Goal: Transaction & Acquisition: Purchase product/service

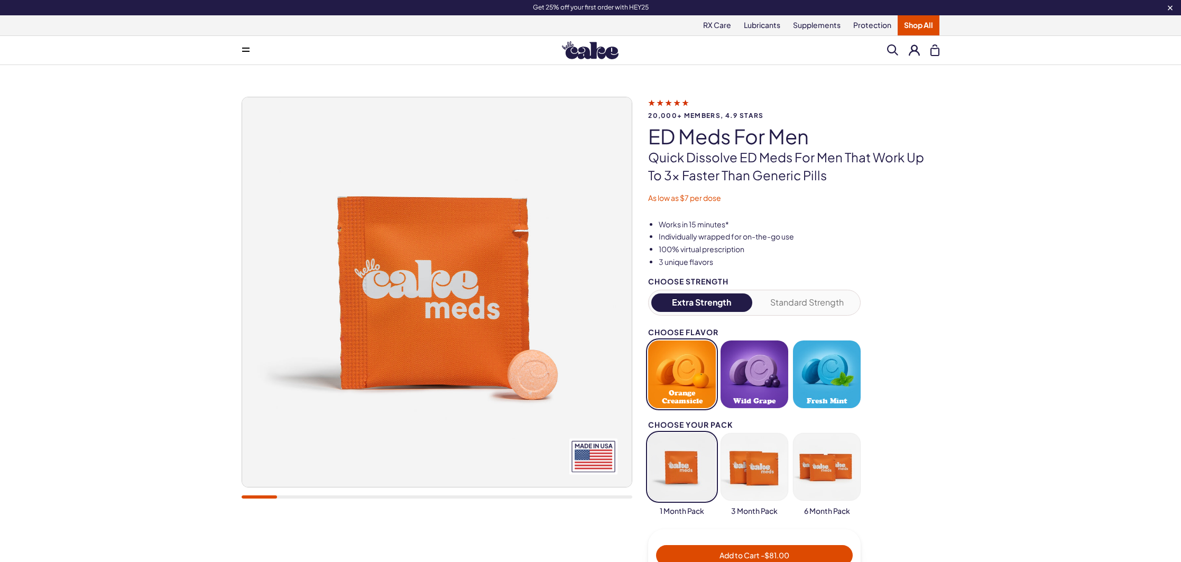
click at [918, 51] on button at bounding box center [914, 49] width 11 height 11
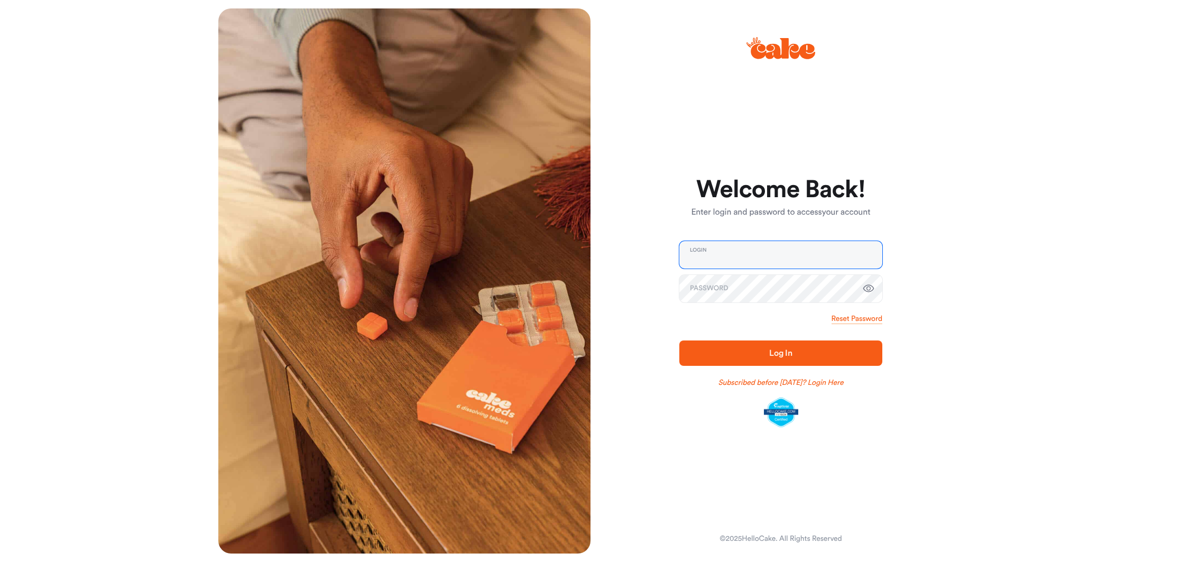
click at [723, 259] on input "email" at bounding box center [781, 255] width 203 height 28
type input "**********"
click at [785, 351] on span "Log In" at bounding box center [781, 353] width 23 height 8
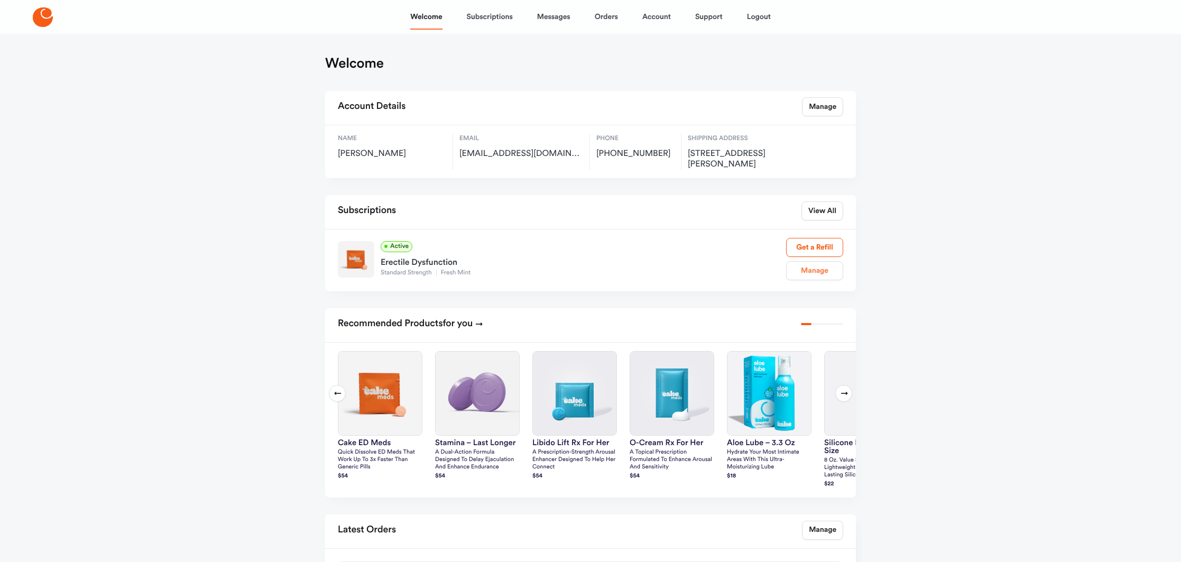
click at [820, 271] on link "Manage" at bounding box center [814, 270] width 57 height 19
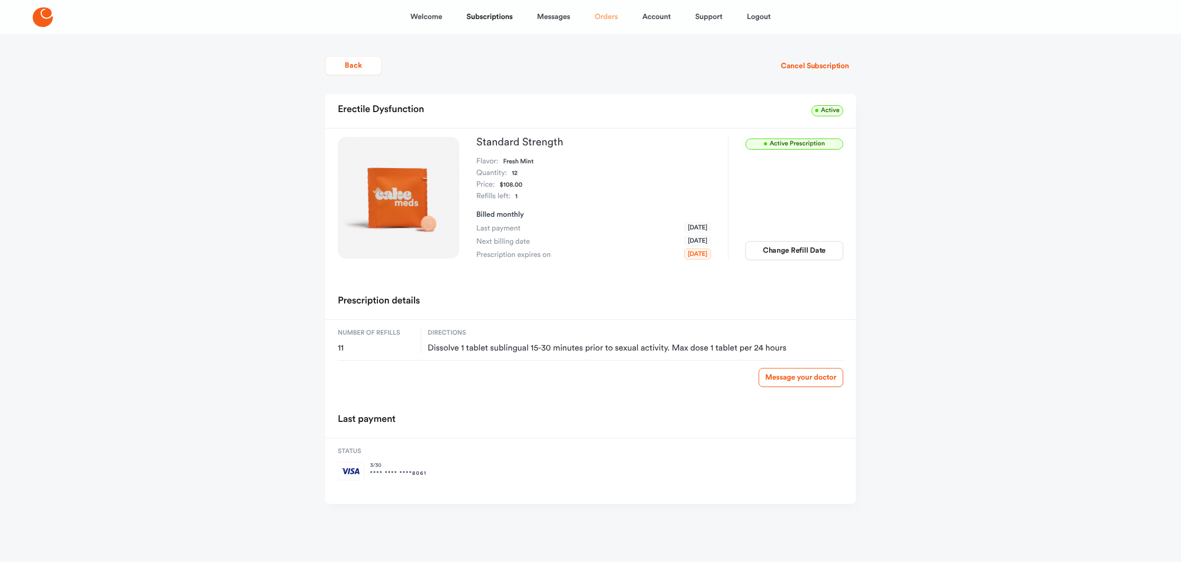
drag, startPoint x: 605, startPoint y: 15, endPoint x: 610, endPoint y: 19, distance: 5.7
click at [605, 15] on link "Orders" at bounding box center [606, 16] width 23 height 25
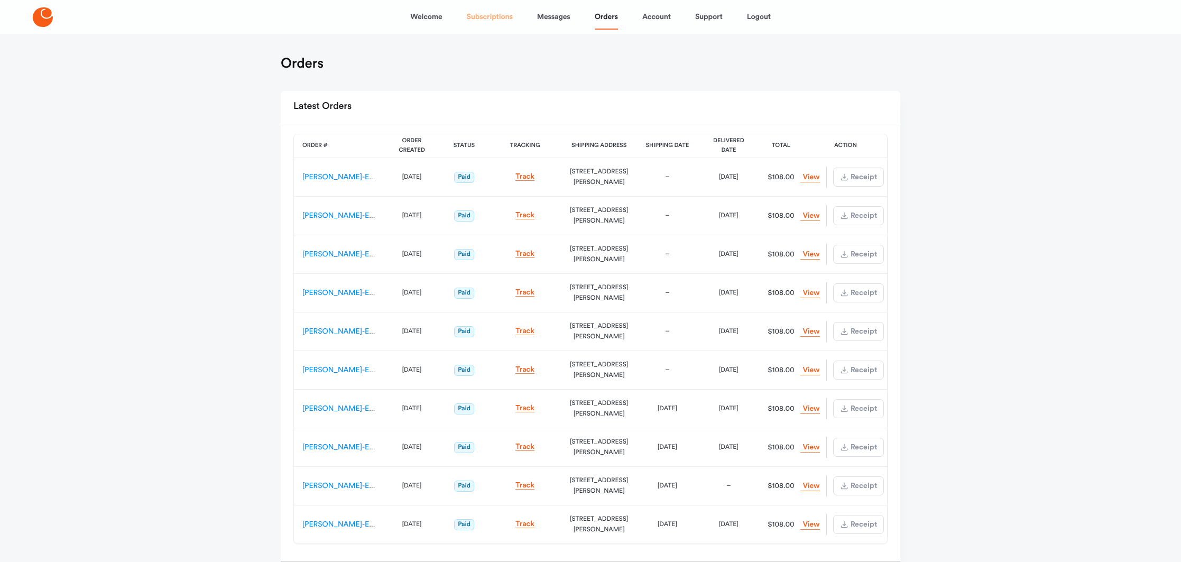
click at [480, 17] on link "Subscriptions" at bounding box center [490, 16] width 46 height 25
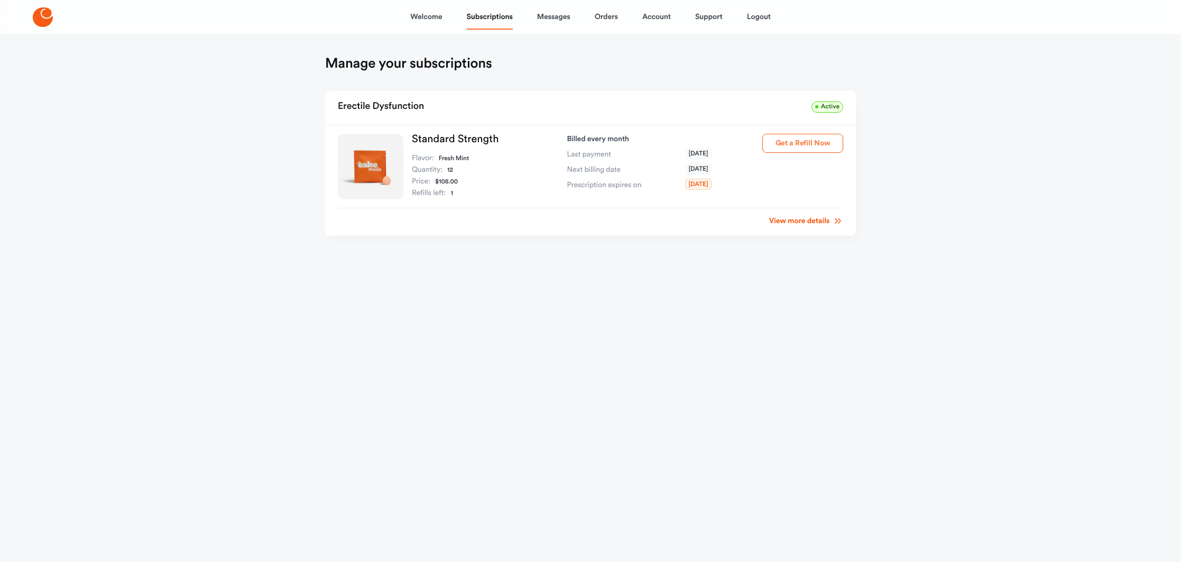
click at [801, 142] on button "Get a Refill Now" at bounding box center [803, 143] width 81 height 19
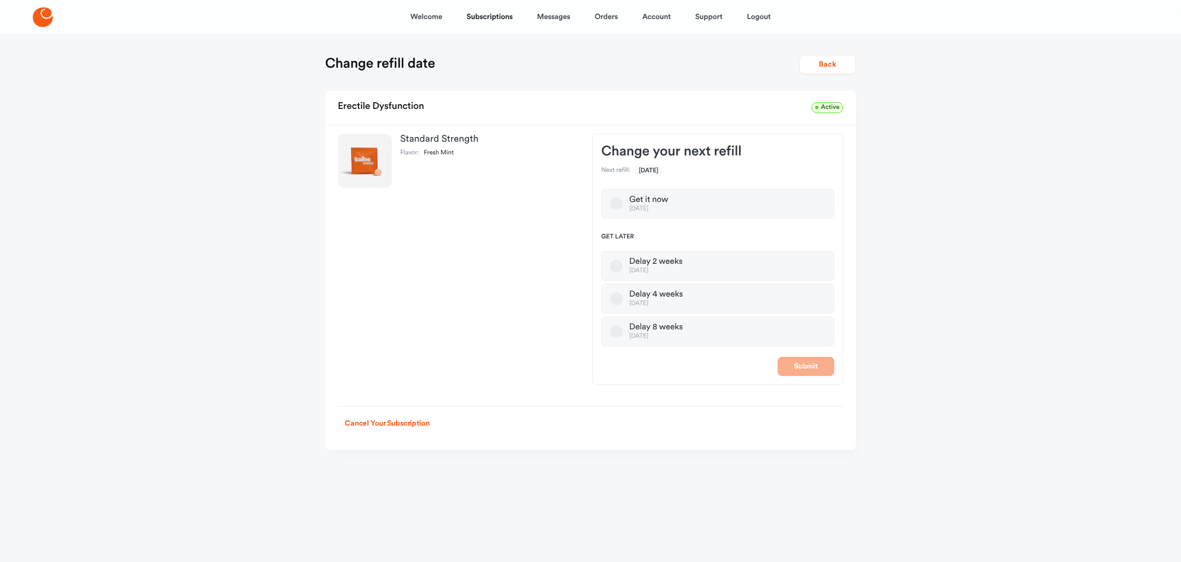
click at [616, 204] on button "Get it now Oct 07, 2025" at bounding box center [616, 203] width 13 height 13
click at [805, 364] on button "Submit" at bounding box center [806, 366] width 57 height 19
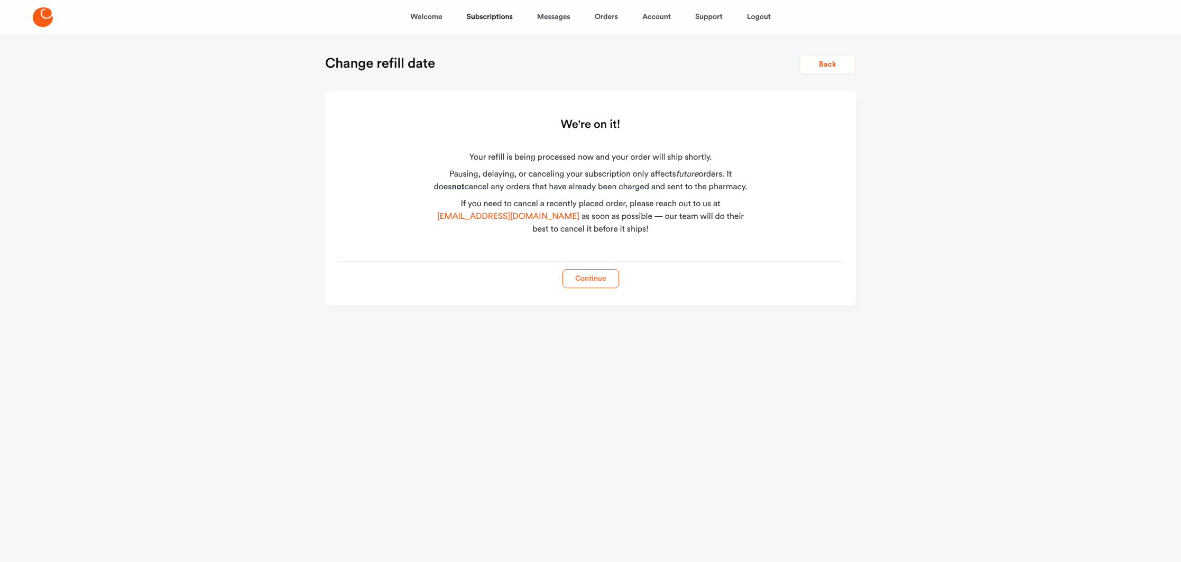
click at [596, 279] on button "Continue" at bounding box center [591, 278] width 57 height 19
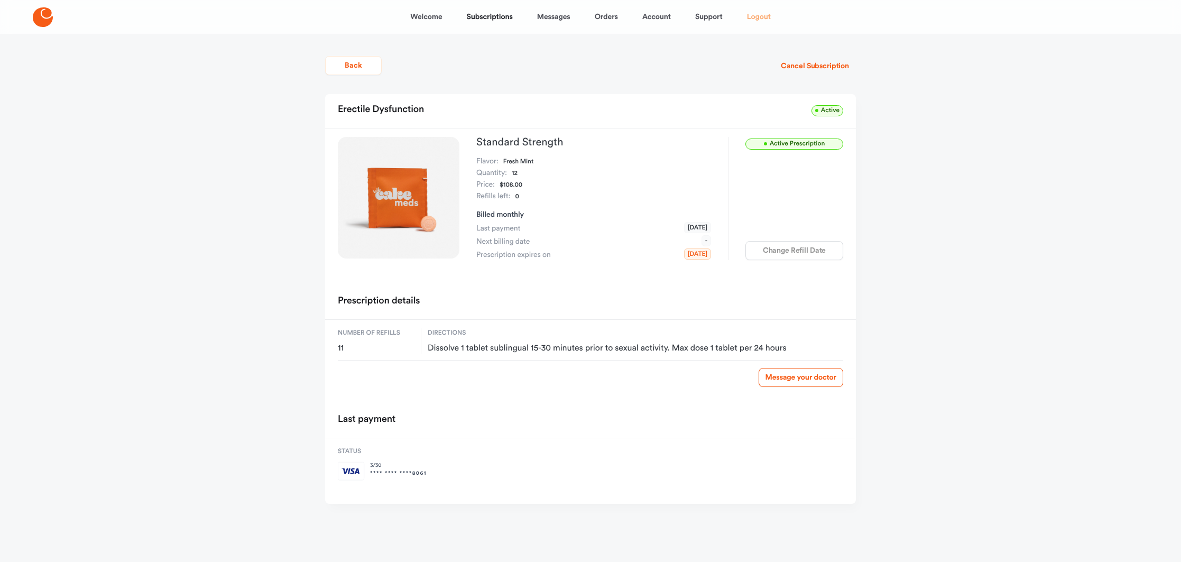
click at [753, 15] on link "Logout" at bounding box center [759, 16] width 24 height 25
